Goal: Task Accomplishment & Management: Manage account settings

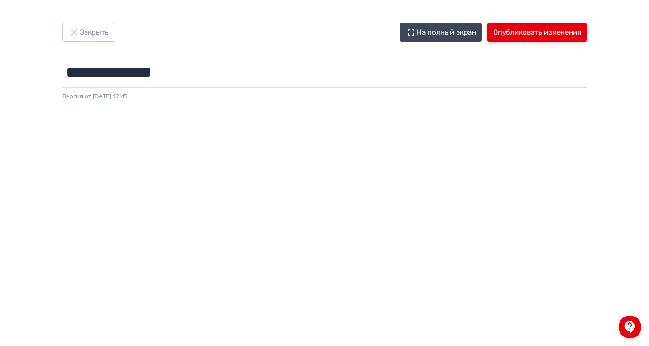
click at [587, 29] on button "Опубликовать изменения" at bounding box center [537, 32] width 99 height 19
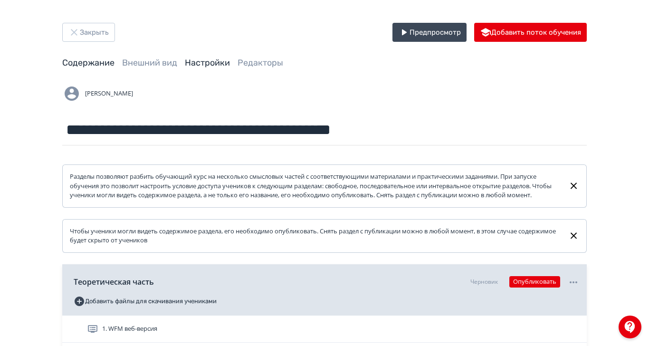
click at [230, 63] on link "Настройки" at bounding box center [207, 63] width 45 height 10
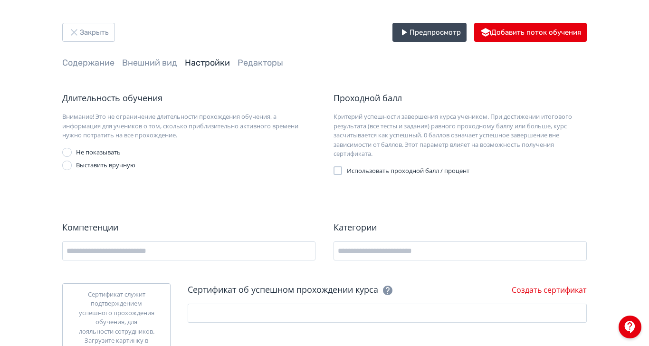
click at [177, 57] on span "Внешний вид" at bounding box center [149, 63] width 55 height 12
click at [177, 62] on link "Внешний вид" at bounding box center [149, 63] width 55 height 10
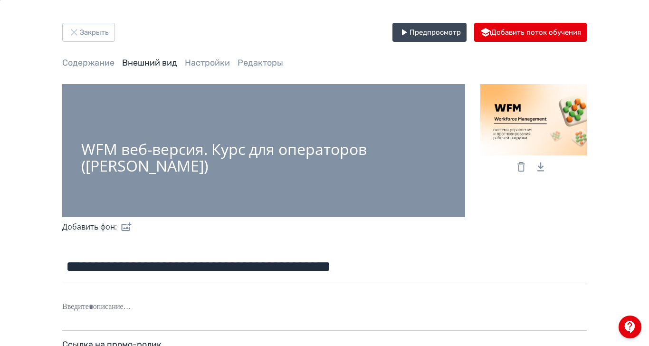
click at [525, 164] on icon at bounding box center [522, 167] width 8 height 10
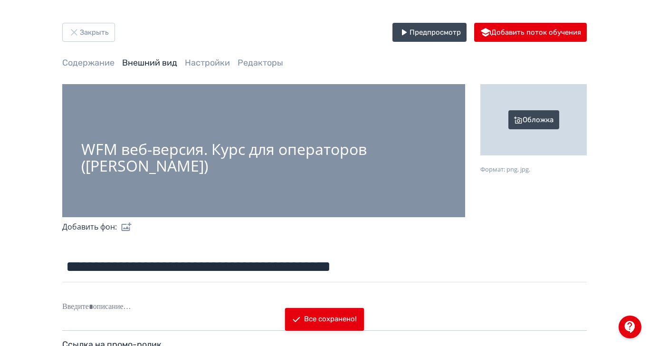
click at [587, 120] on div "Обложка" at bounding box center [534, 119] width 106 height 71
click at [0, 0] on input "Обложка Формат: png, jpg." at bounding box center [0, 0] width 0 height 0
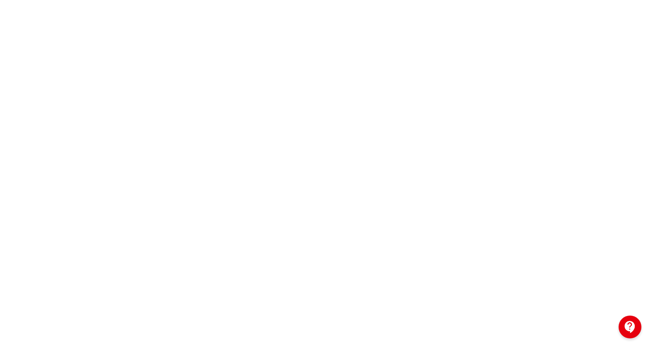
scroll to position [145, 0]
